Goal: Information Seeking & Learning: Learn about a topic

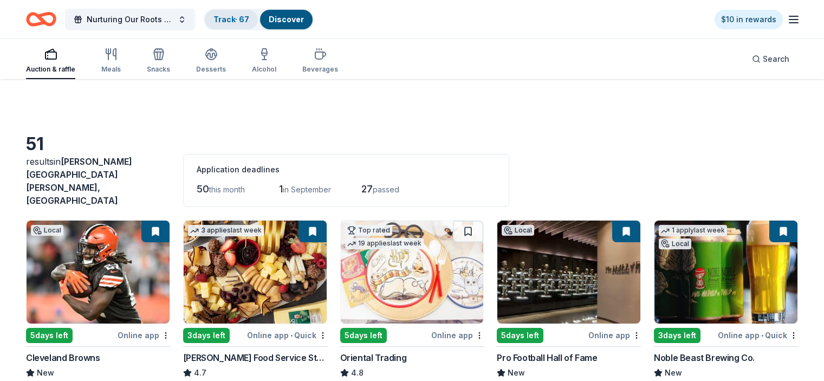
scroll to position [816, 0]
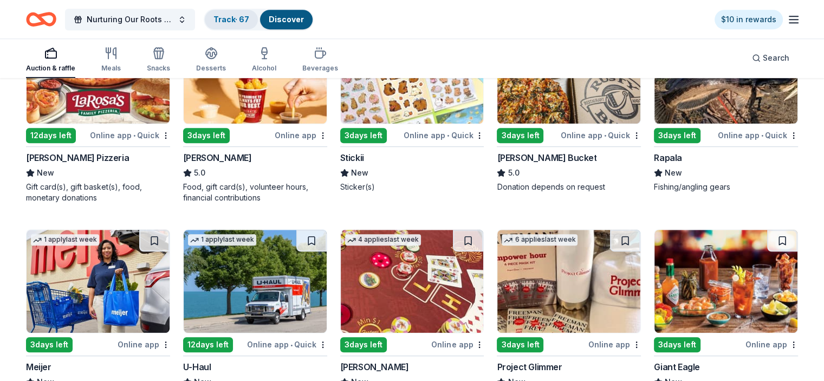
click at [248, 19] on link "Track · 67" at bounding box center [231, 19] width 36 height 9
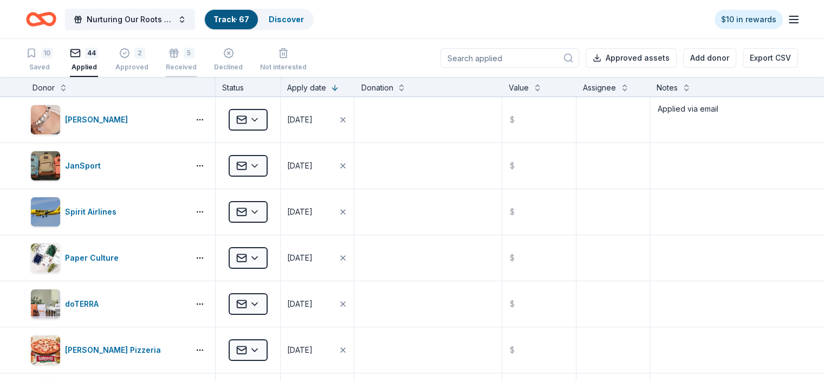
click at [194, 56] on div "5" at bounding box center [189, 53] width 11 height 11
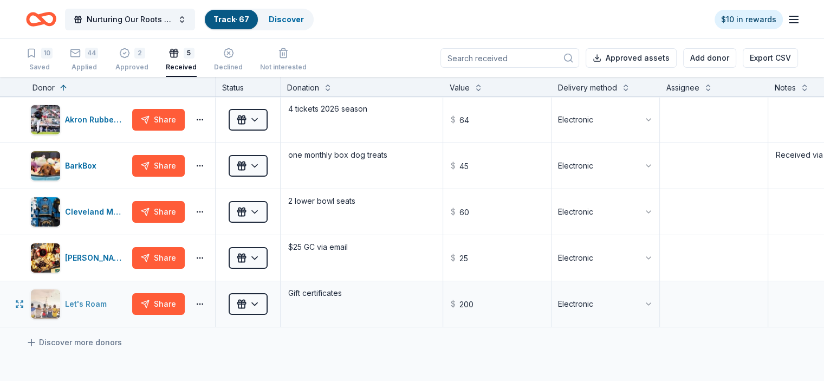
click at [104, 303] on div "Let's Roam" at bounding box center [88, 303] width 46 height 13
